Goal: Task Accomplishment & Management: Use online tool/utility

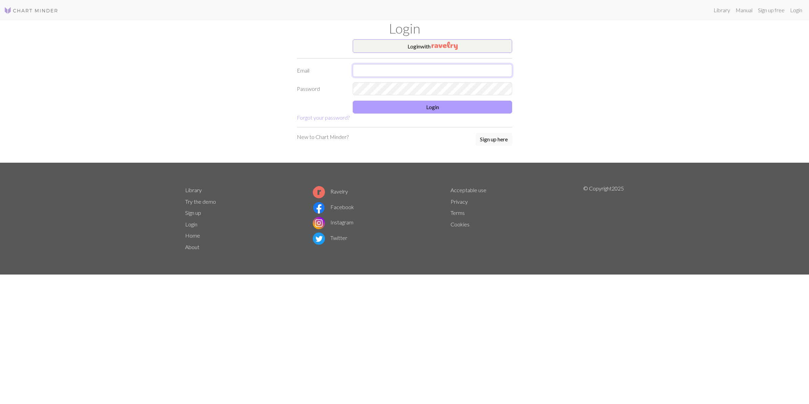
type input "[PERSON_NAME][EMAIL_ADDRESS][DOMAIN_NAME]"
click at [432, 108] on button "Login" at bounding box center [433, 107] width 160 height 13
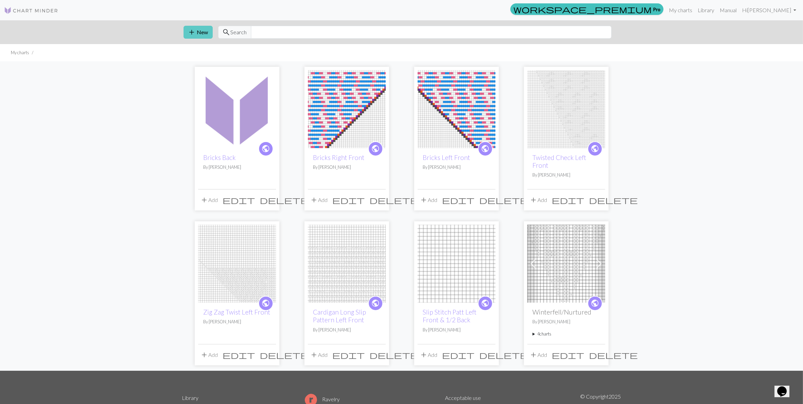
click at [204, 30] on button "add New" at bounding box center [198, 32] width 29 height 13
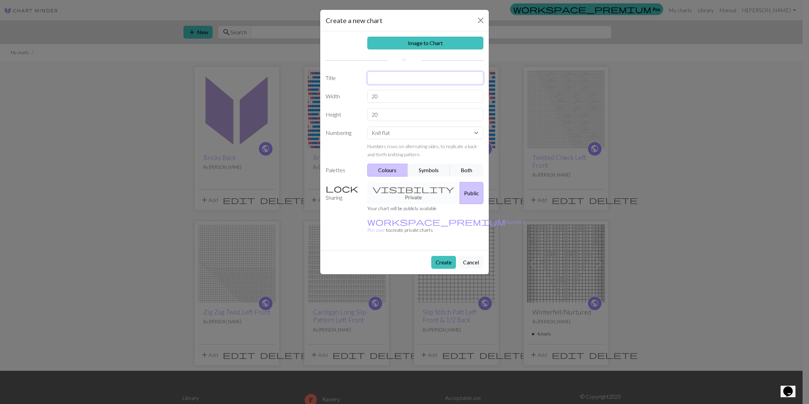
click at [387, 77] on input "text" at bounding box center [425, 77] width 117 height 13
type input "Back"
drag, startPoint x: 388, startPoint y: 98, endPoint x: 339, endPoint y: 92, distance: 49.9
click at [339, 92] on div "Width 20" at bounding box center [405, 96] width 166 height 13
type input "45"
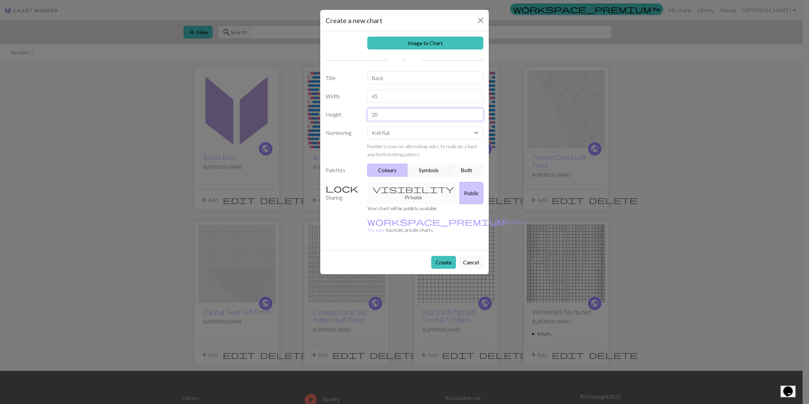
drag, startPoint x: 390, startPoint y: 115, endPoint x: 342, endPoint y: 106, distance: 48.7
click at [344, 107] on div "Image to Chart Title Back Width 45 Height 20 Numbering Knit flat Knit in the ro…" at bounding box center [404, 140] width 169 height 219
type input "35"
click at [426, 171] on button "Symbols" at bounding box center [429, 170] width 43 height 13
click at [440, 256] on button "Create" at bounding box center [443, 262] width 25 height 13
